Goal: Find specific page/section: Find specific page/section

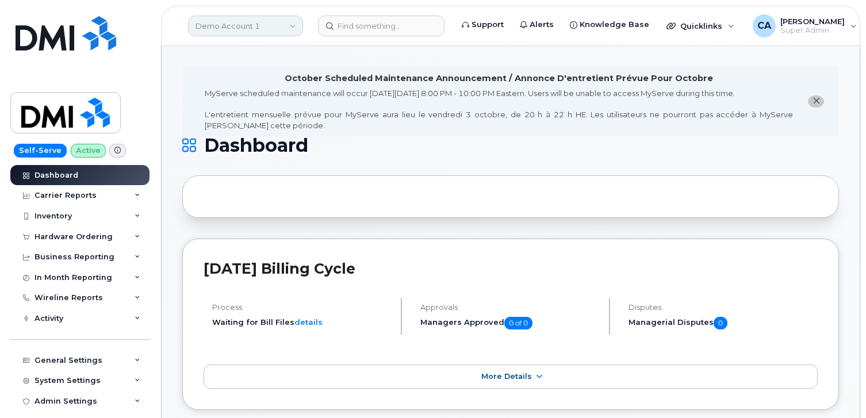
click at [250, 21] on link "Demo Account 1" at bounding box center [245, 26] width 115 height 21
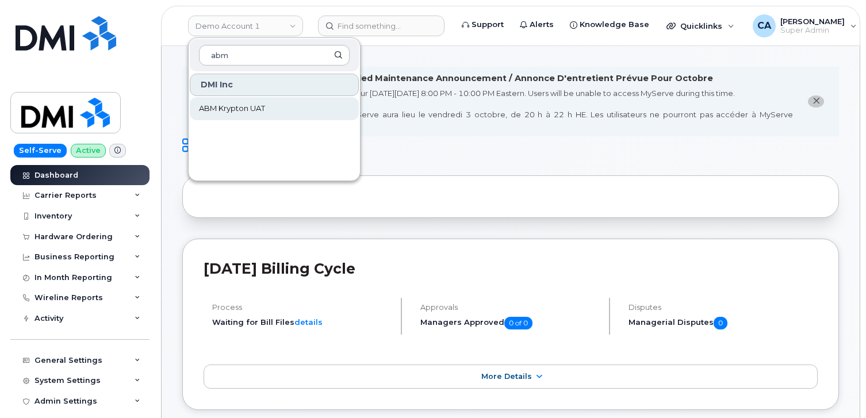
type input "abm"
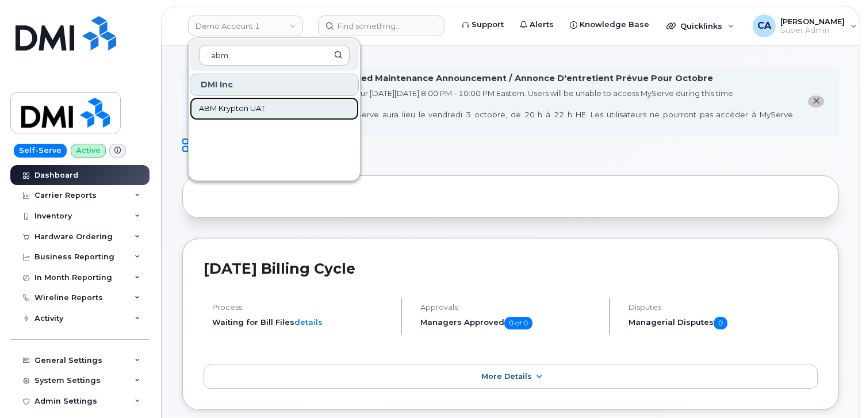
click at [255, 107] on span "ABM Krypton UAT" at bounding box center [232, 109] width 66 height 12
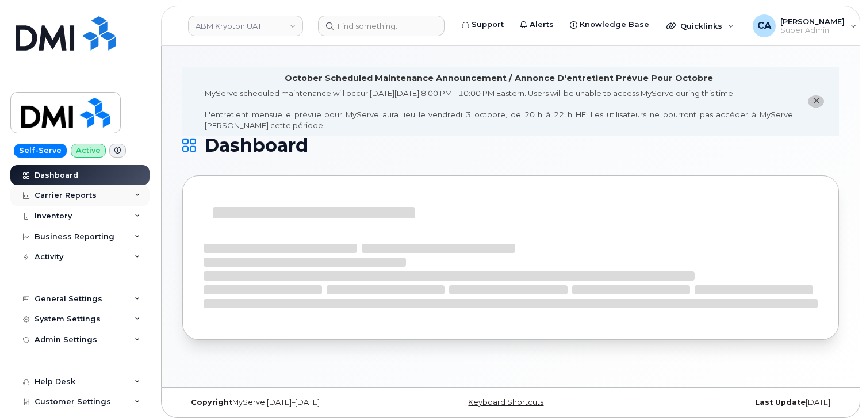
click at [75, 200] on div "Carrier Reports" at bounding box center [79, 195] width 139 height 21
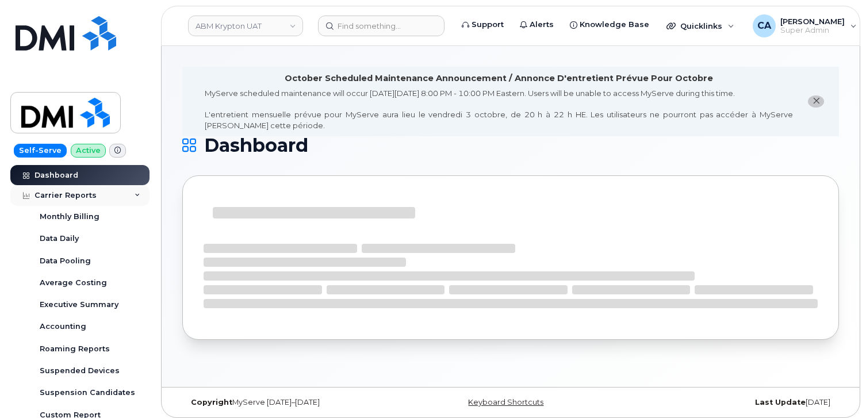
click at [75, 200] on div "Carrier Reports" at bounding box center [79, 195] width 139 height 21
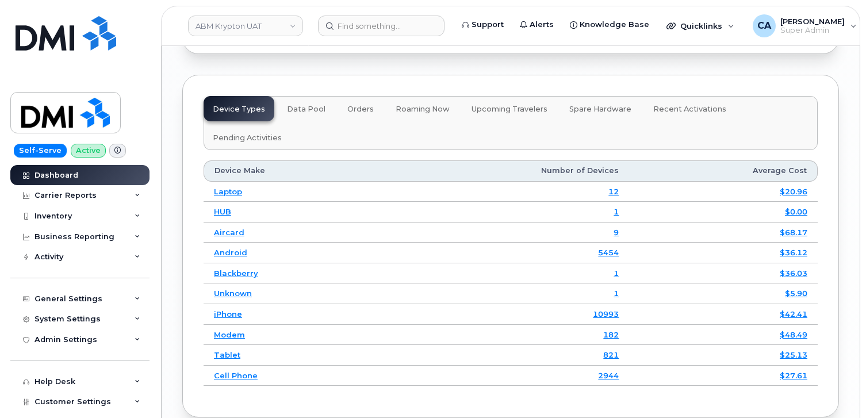
scroll to position [1690, 0]
